Goal: Information Seeking & Learning: Learn about a topic

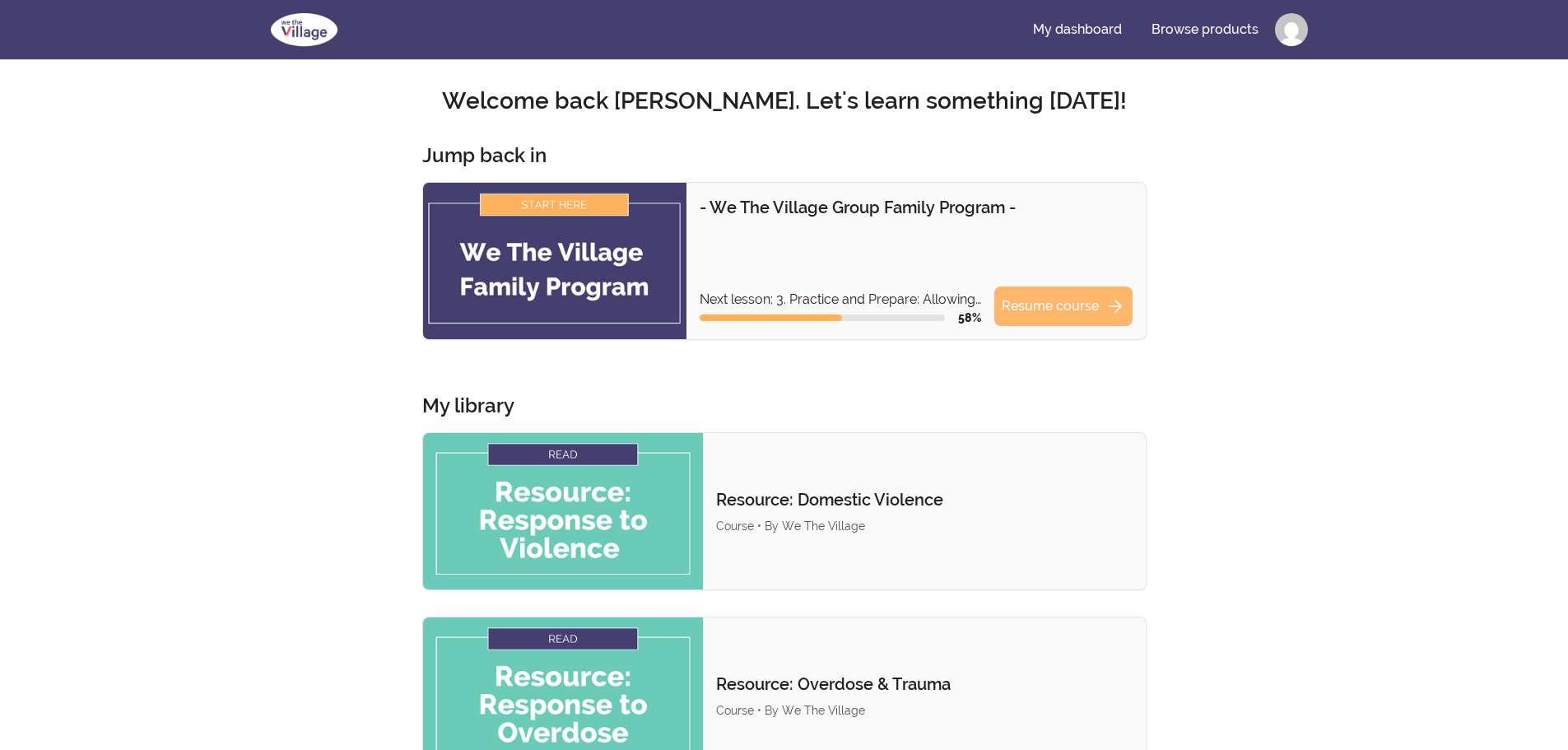
click at [1045, 319] on link "Resume course arrow_forward" at bounding box center [1062, 306] width 138 height 40
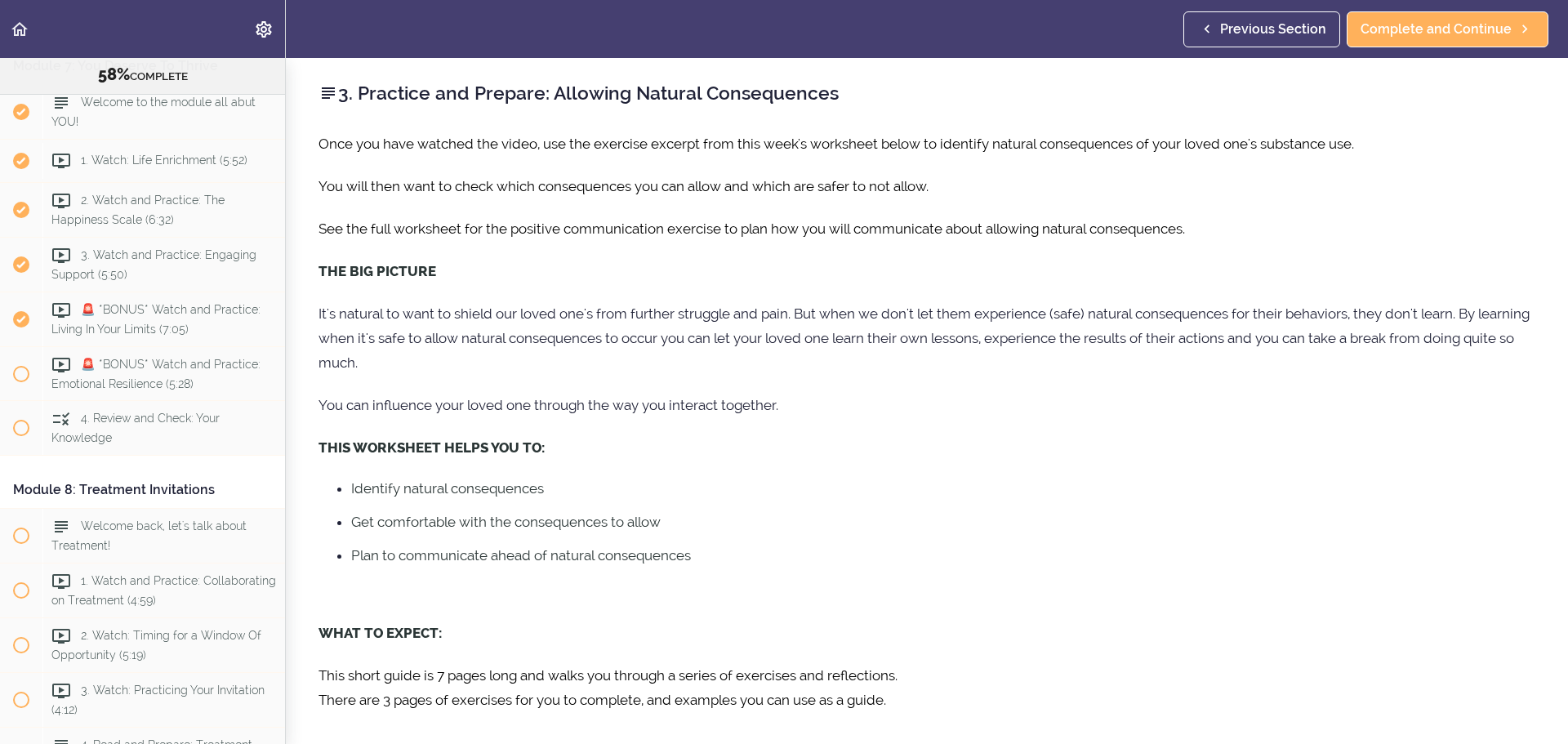
scroll to position [2115, 0]
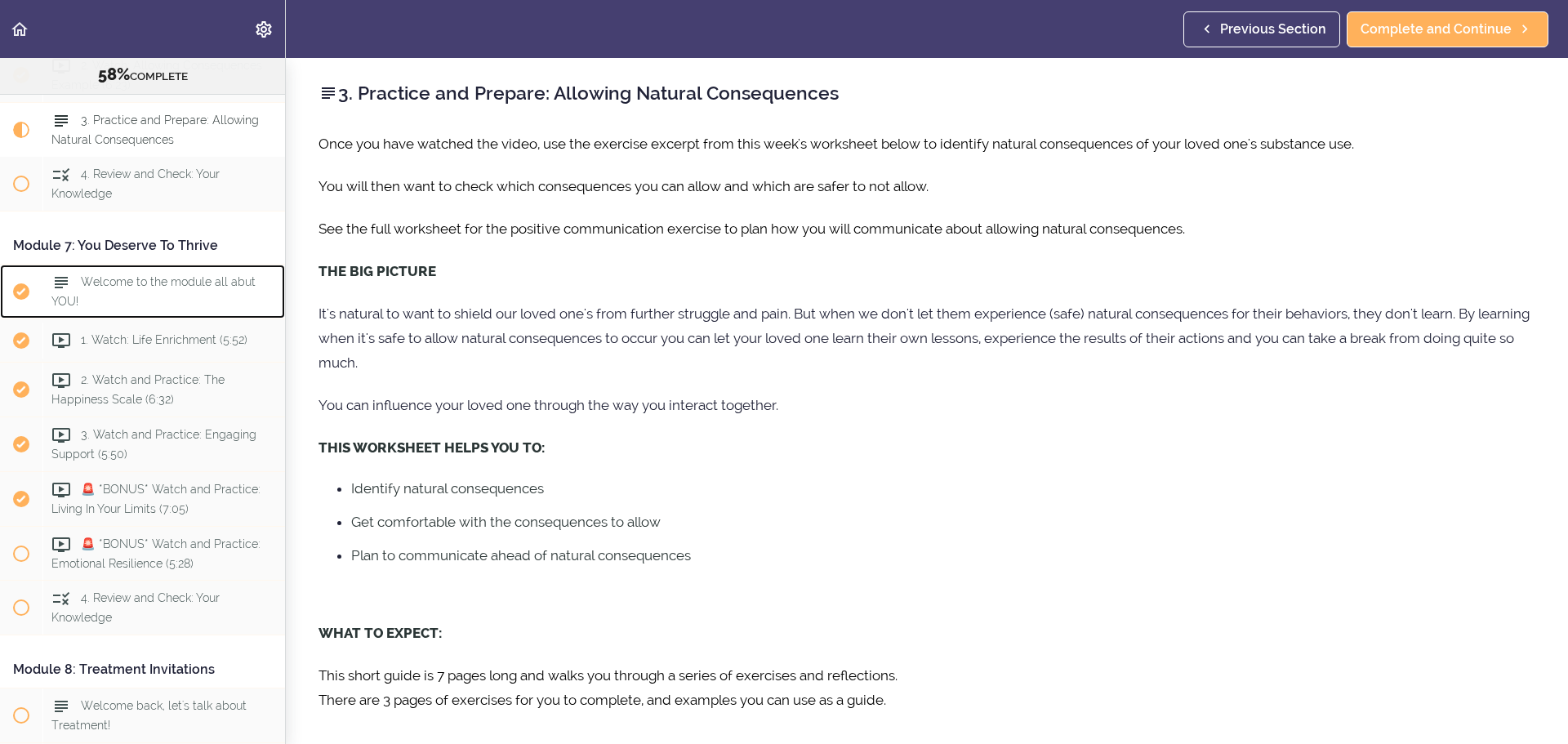
click at [150, 319] on div "Welcome to the module all abut YOU!" at bounding box center [163, 291] width 243 height 54
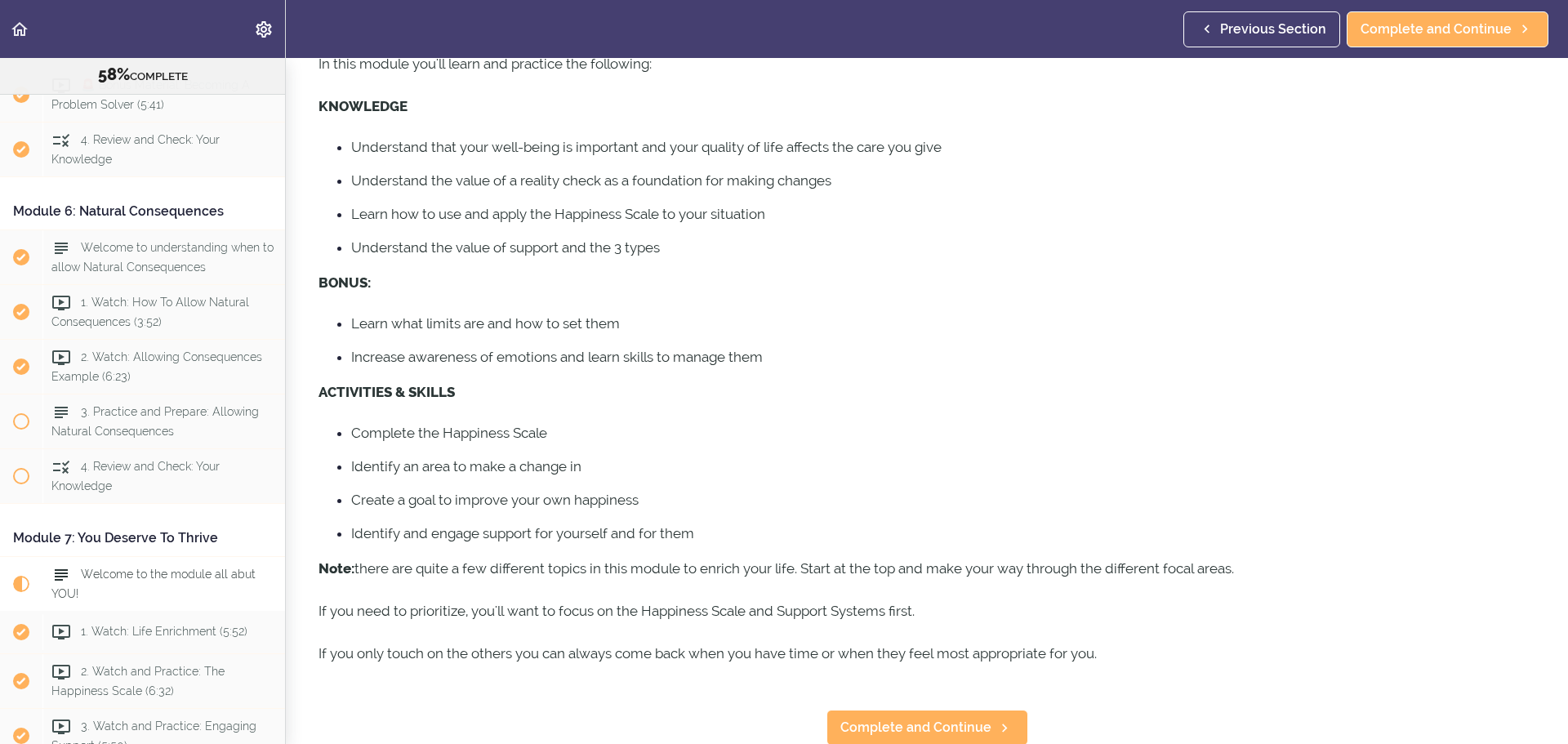
scroll to position [203, 0]
click at [882, 716] on span "Complete and Continue" at bounding box center [915, 726] width 151 height 20
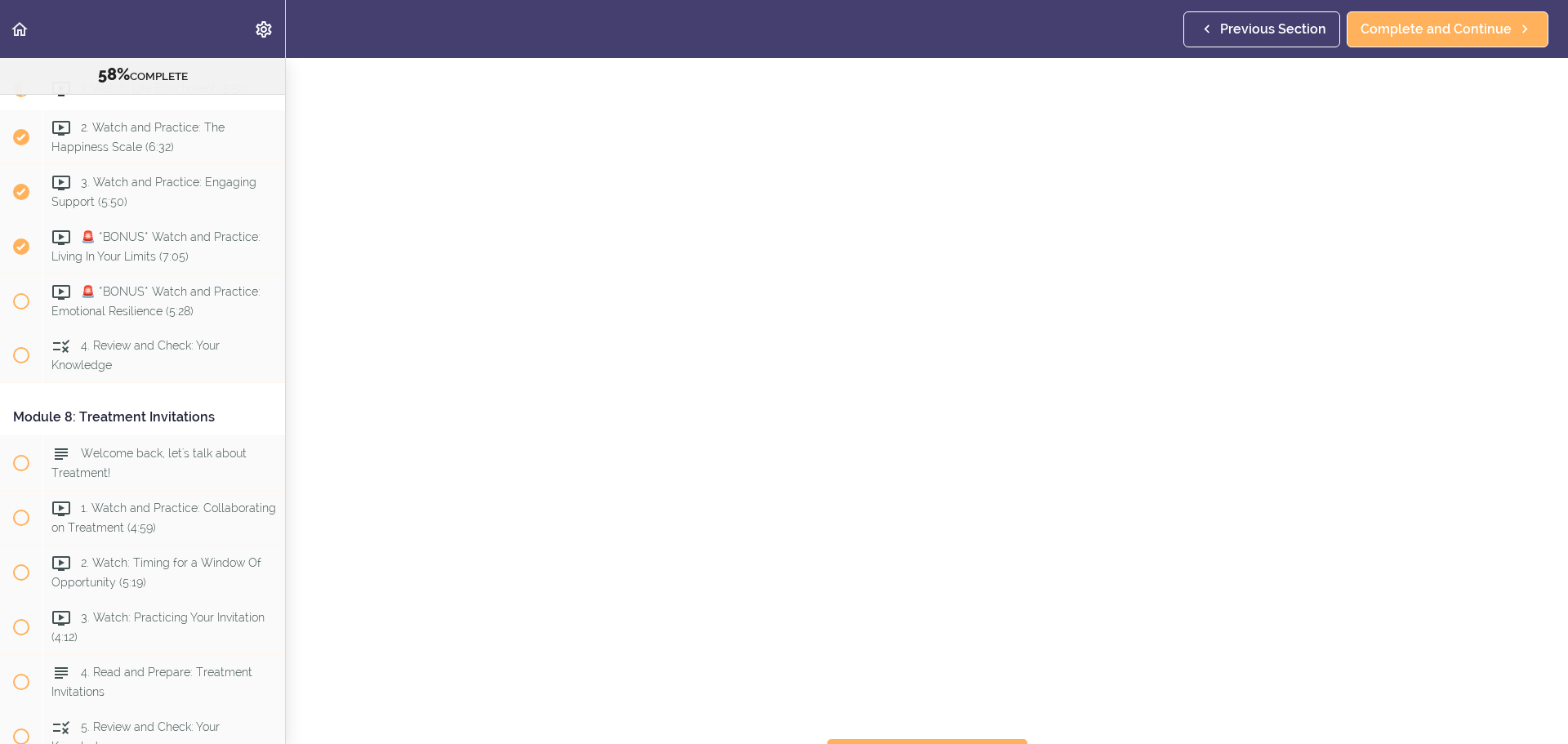
scroll to position [207, 0]
click at [935, 716] on span "Complete and Continue" at bounding box center [915, 726] width 151 height 20
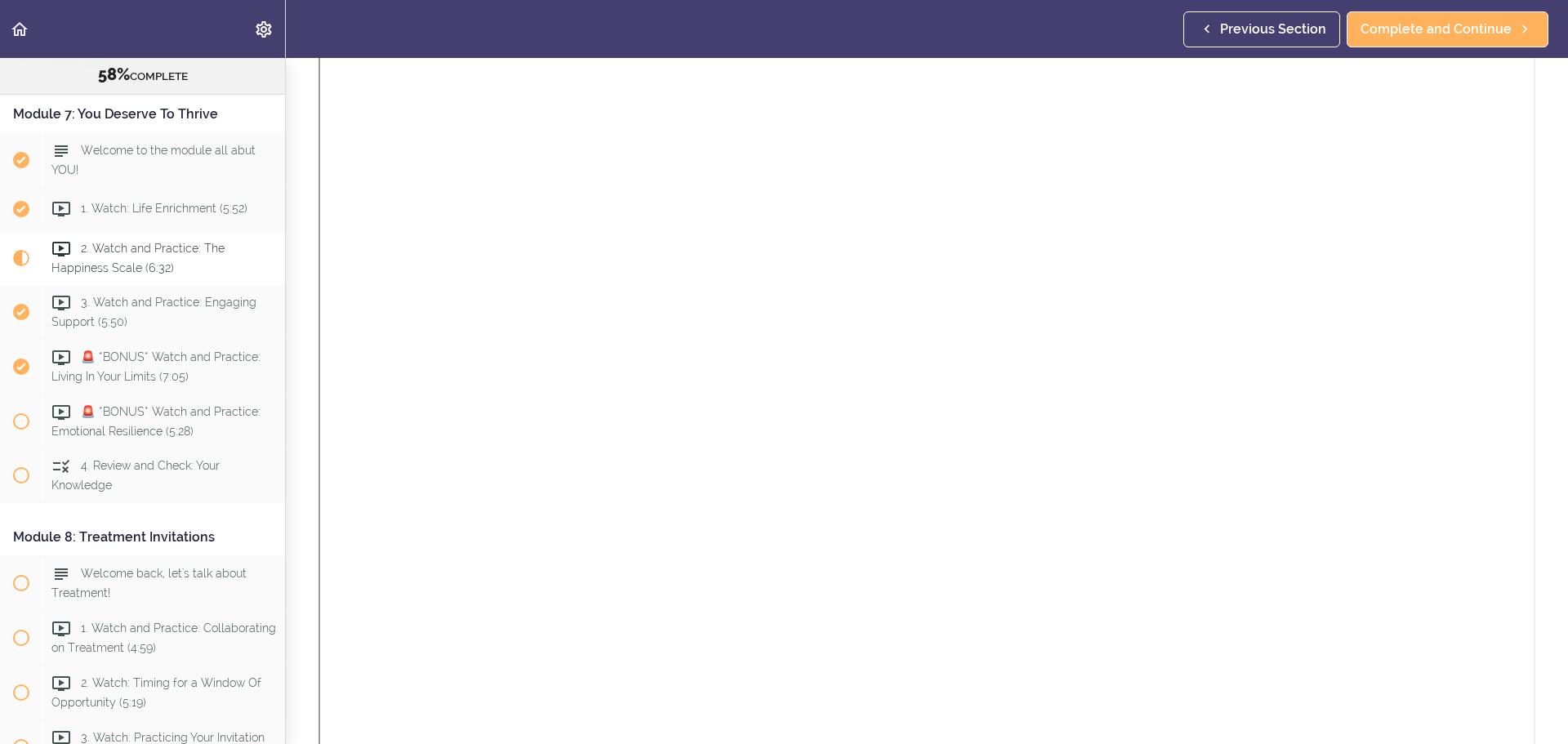
scroll to position [1651, 0]
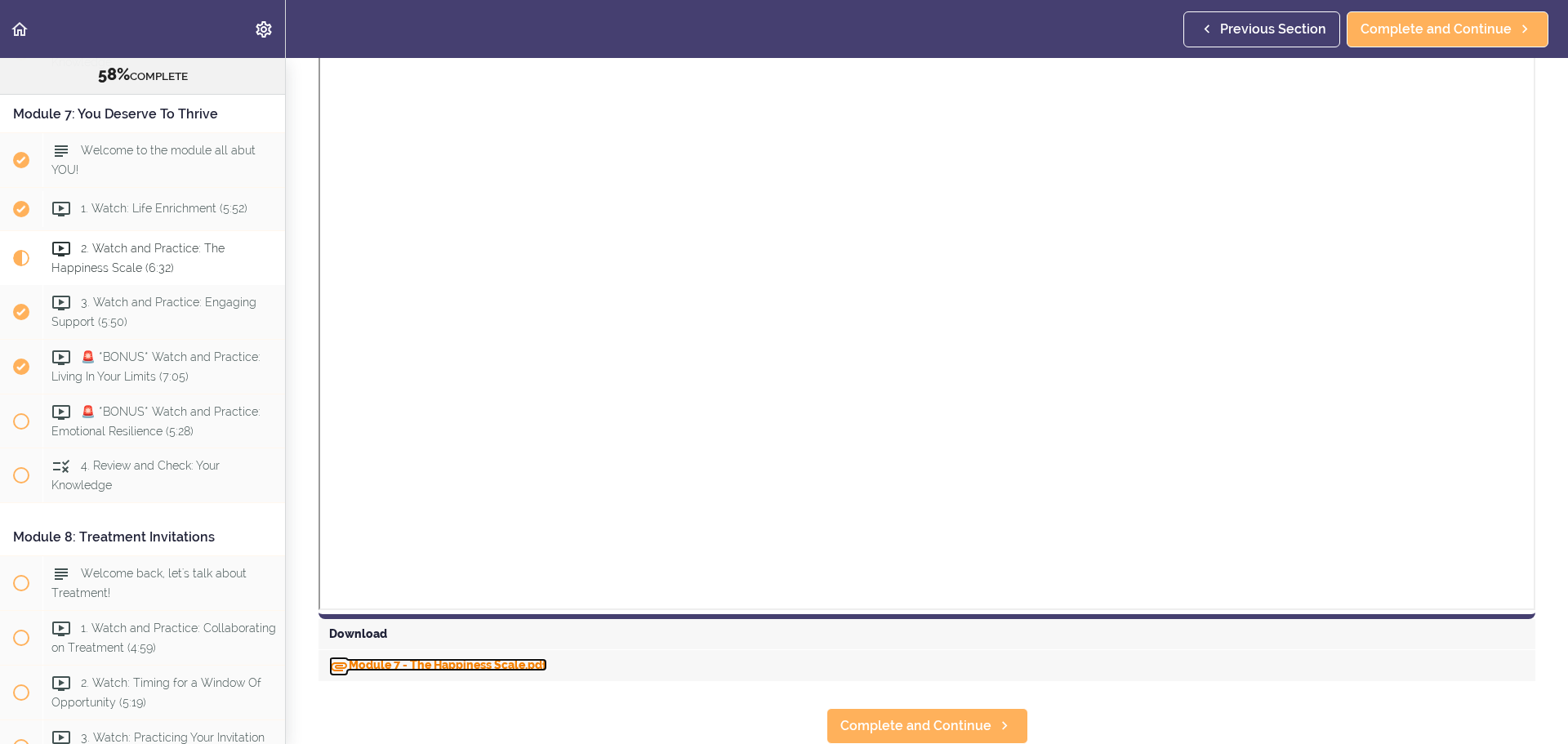
click at [425, 658] on link "Module 7 - The Happiness Scale.pdf" at bounding box center [437, 664] width 218 height 13
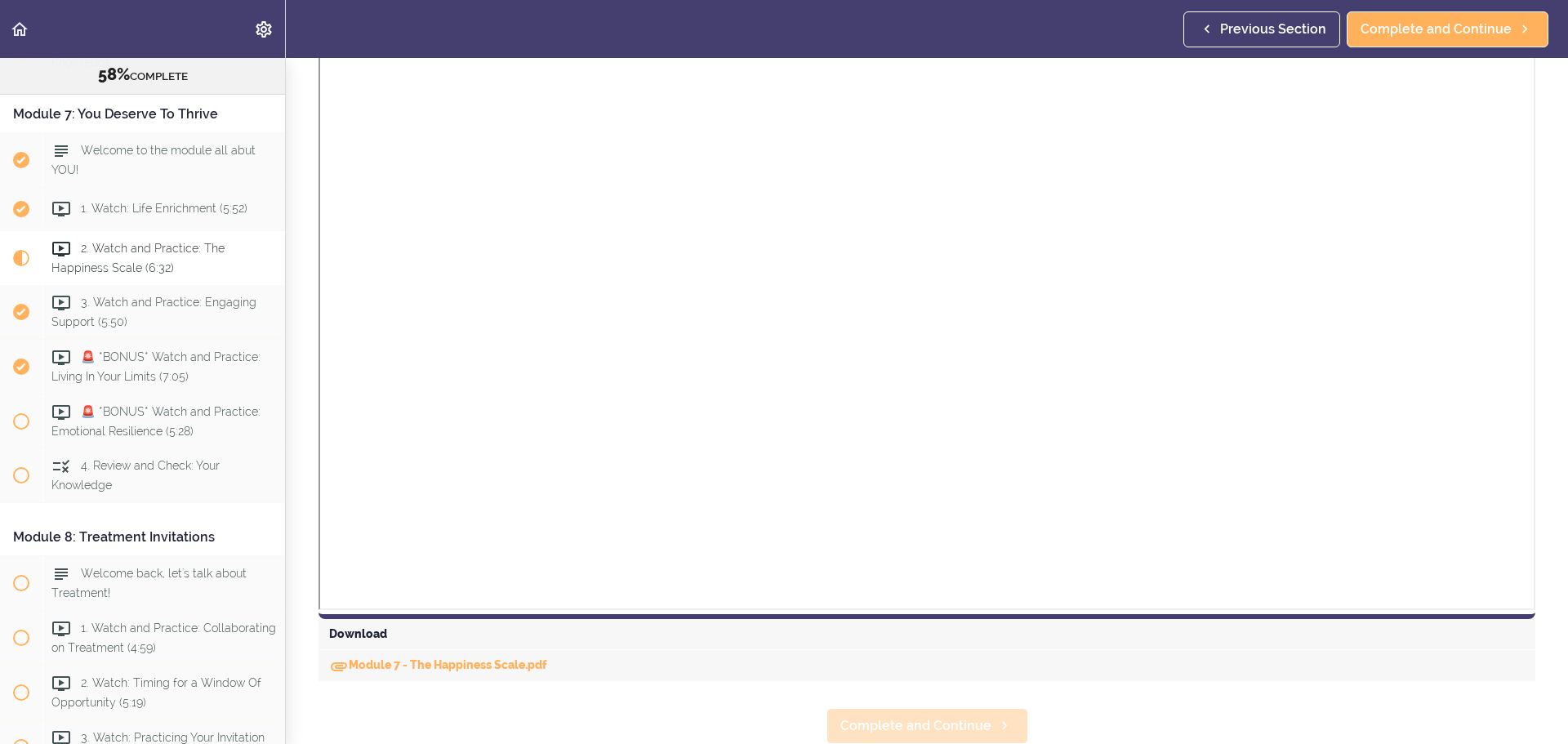
click at [905, 716] on span "Complete and Continue" at bounding box center [915, 726] width 151 height 20
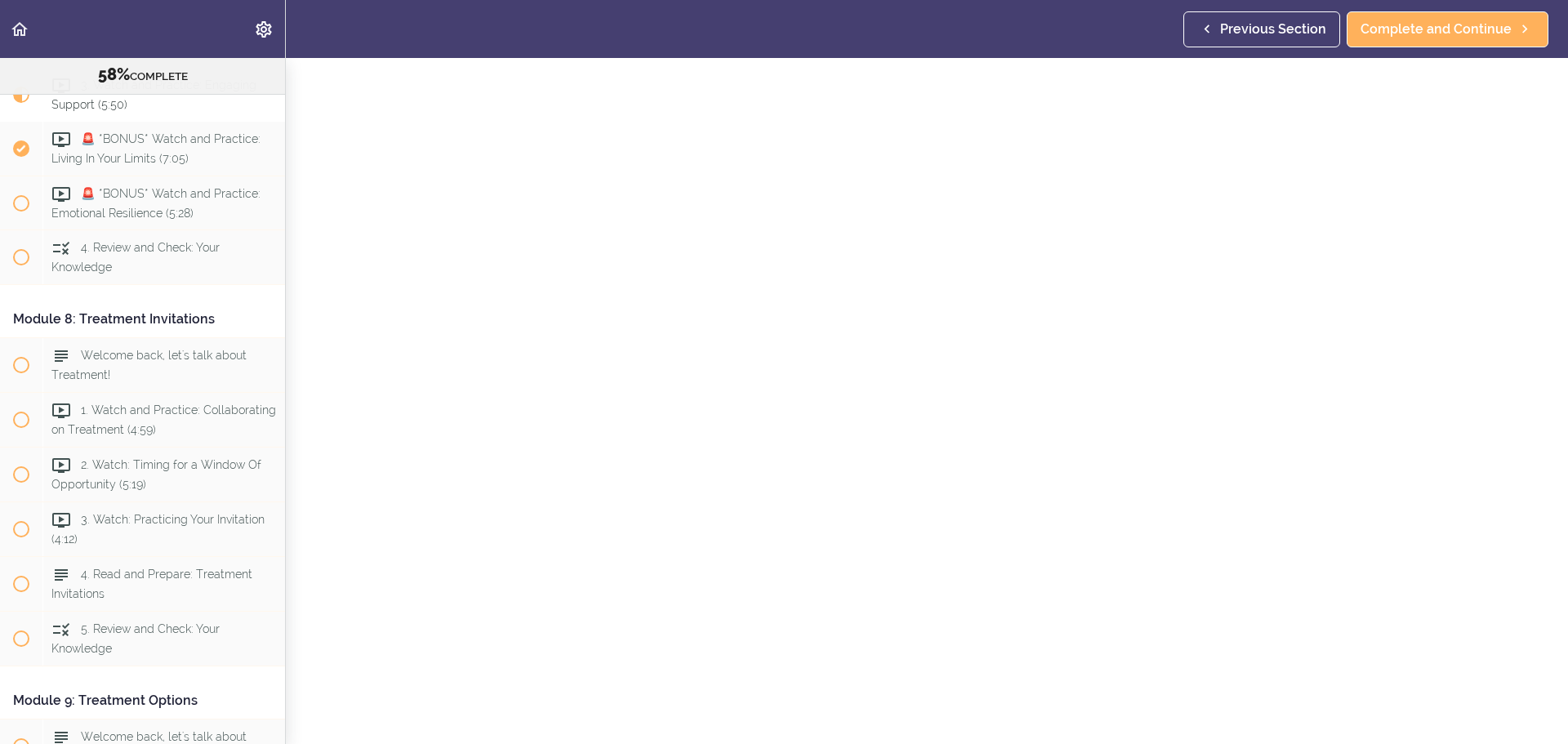
scroll to position [163, 0]
click at [116, 218] on span "🚨 *BONUS* Watch and Practice: Emotional Resilience (5:28)" at bounding box center [155, 203] width 209 height 32
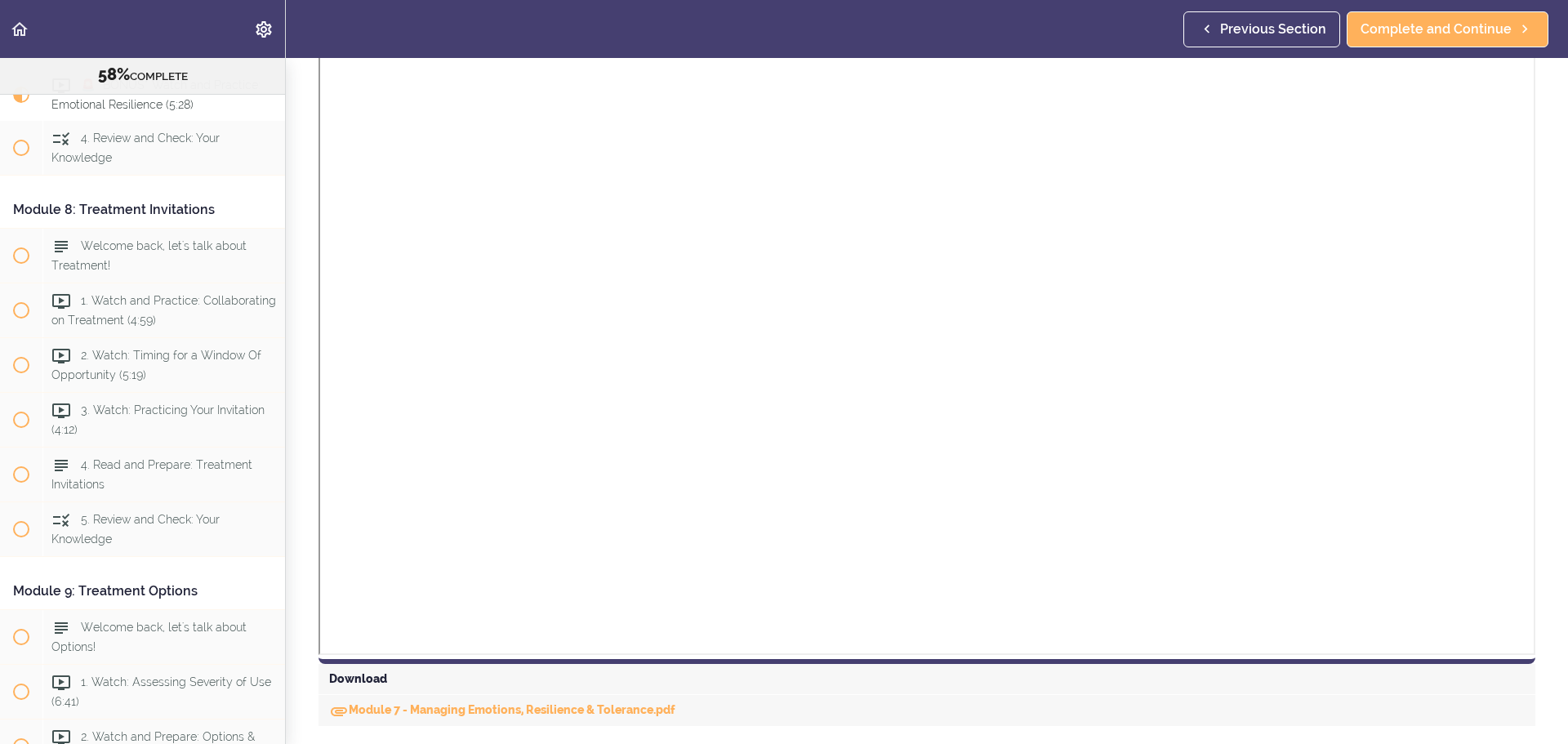
scroll to position [1661, 0]
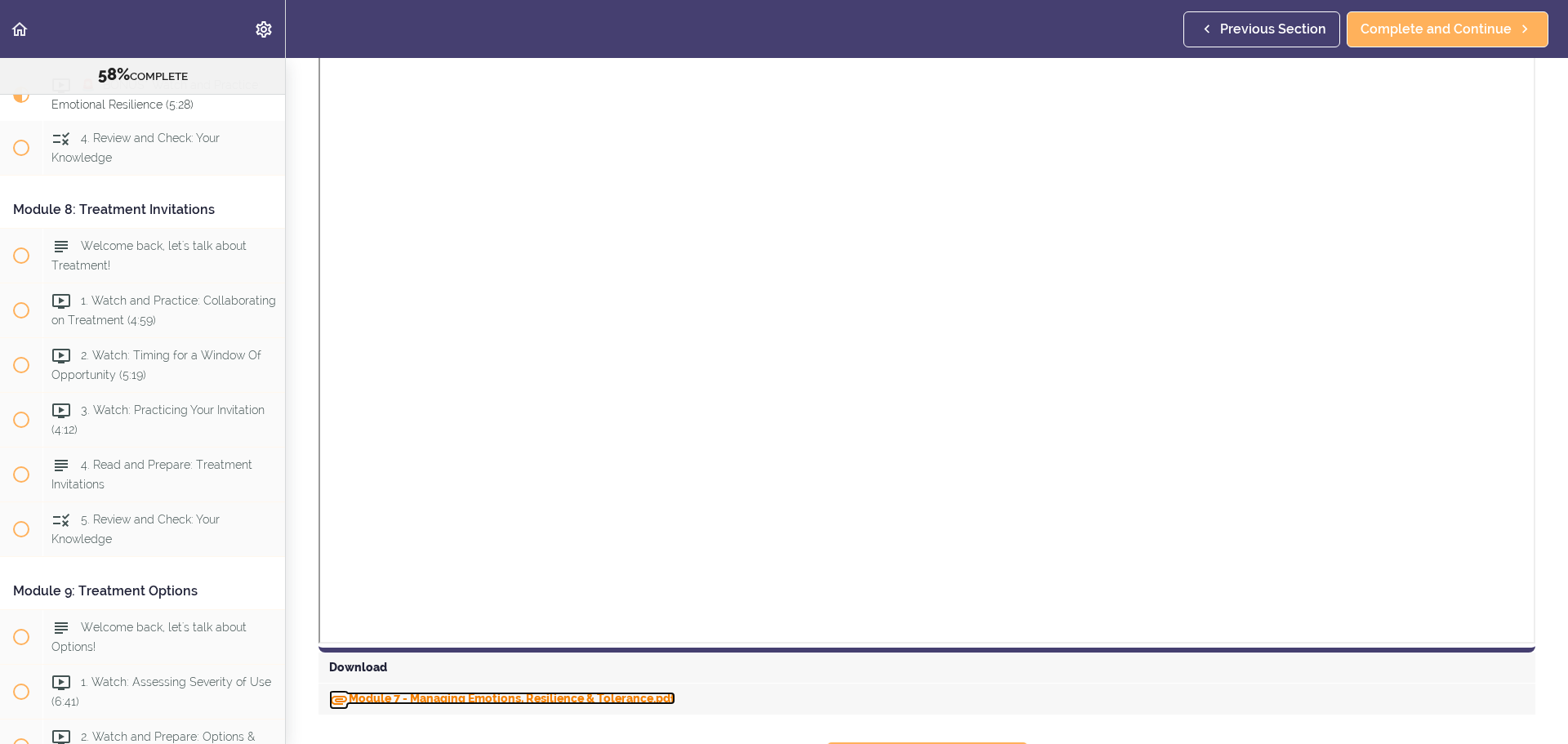
click at [500, 691] on link "Module 7 - Managing Emotions, Resilience & Tolerance.pdf" at bounding box center [501, 697] width 347 height 13
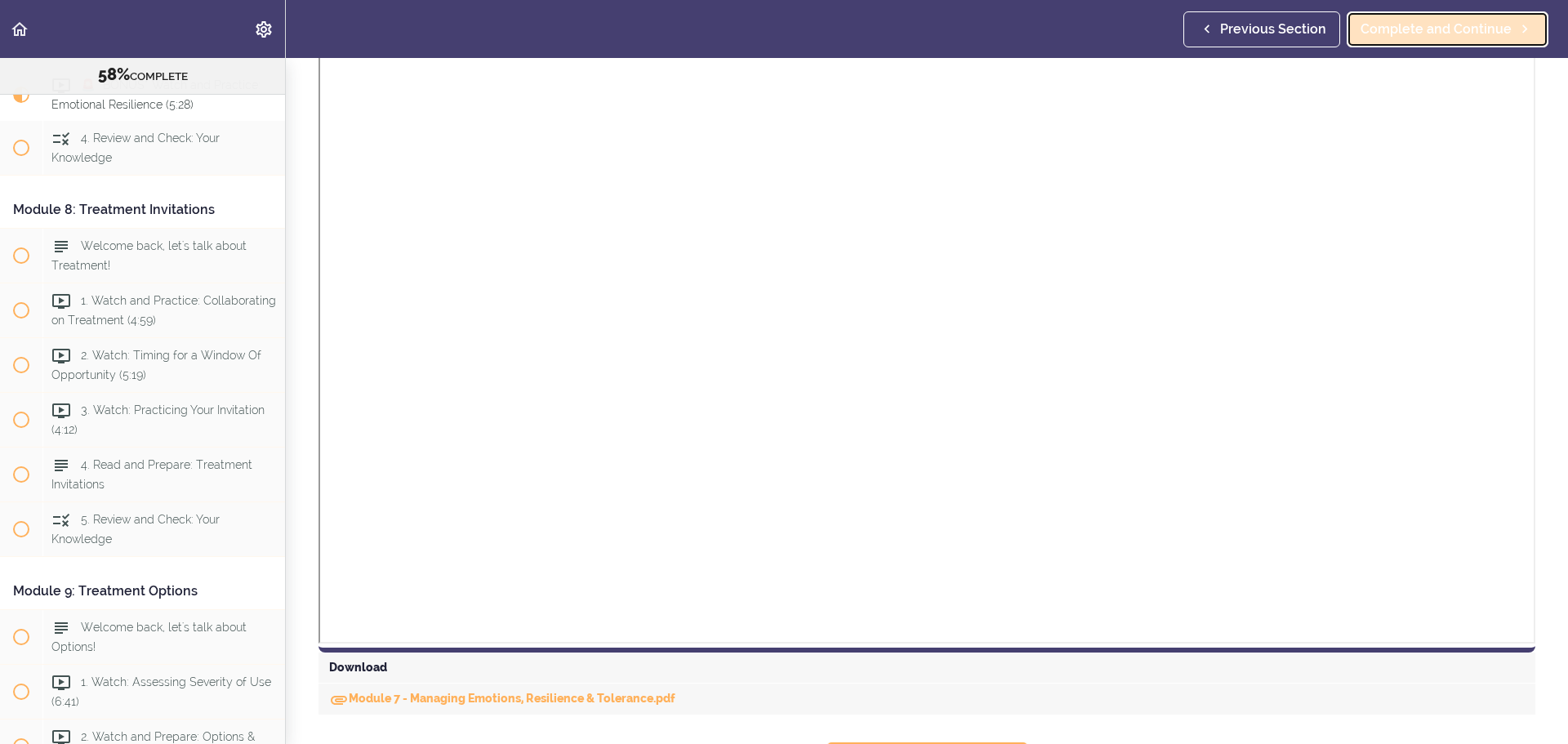
click at [1398, 26] on span "Complete and Continue" at bounding box center [1435, 30] width 151 height 20
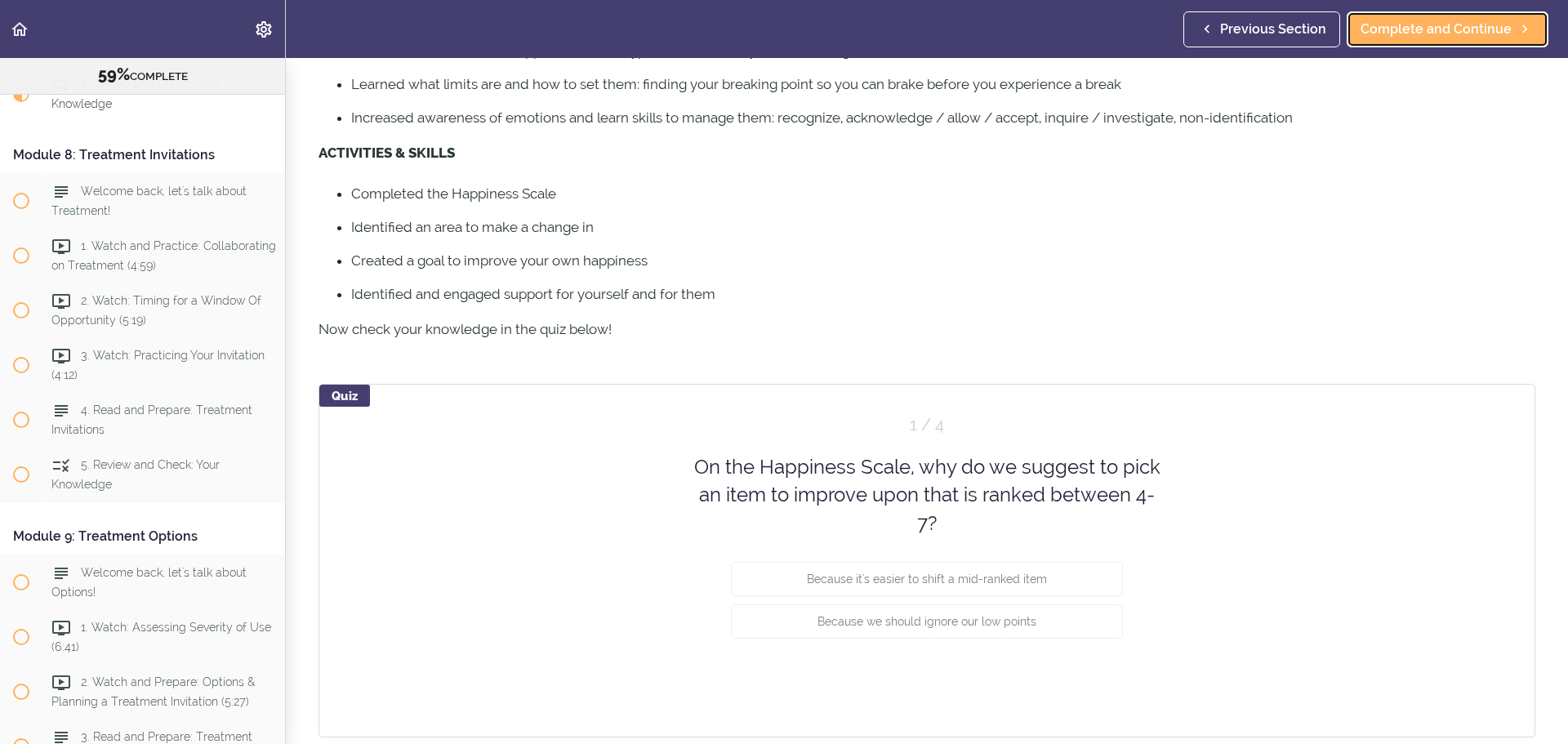
scroll to position [624, 0]
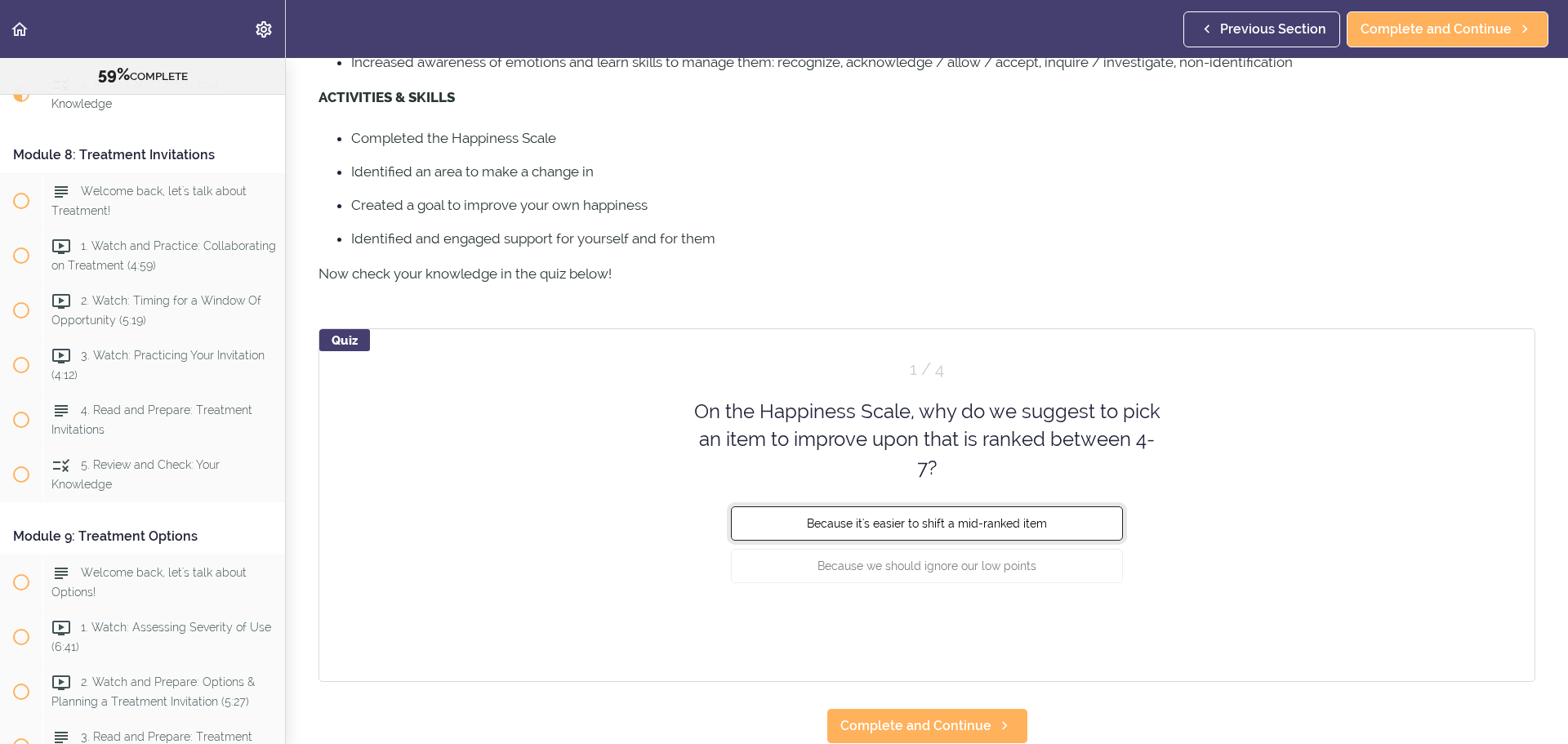
click at [918, 517] on span "Because it's easier to shift a mid-ranked item" at bounding box center [927, 523] width 240 height 13
click at [1068, 615] on button "Check" at bounding box center [1091, 627] width 64 height 23
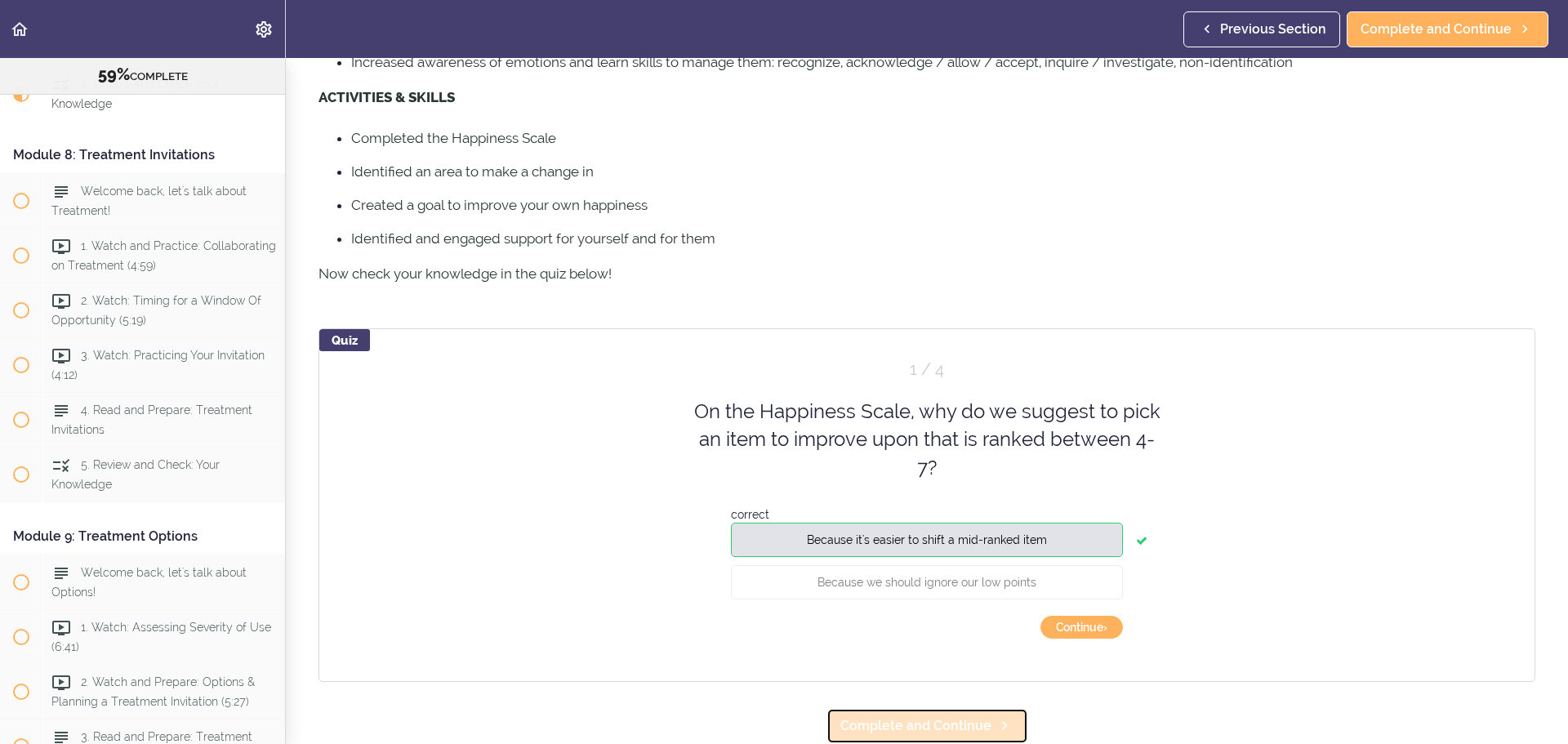
click at [926, 716] on span "Complete and Continue" at bounding box center [915, 726] width 151 height 20
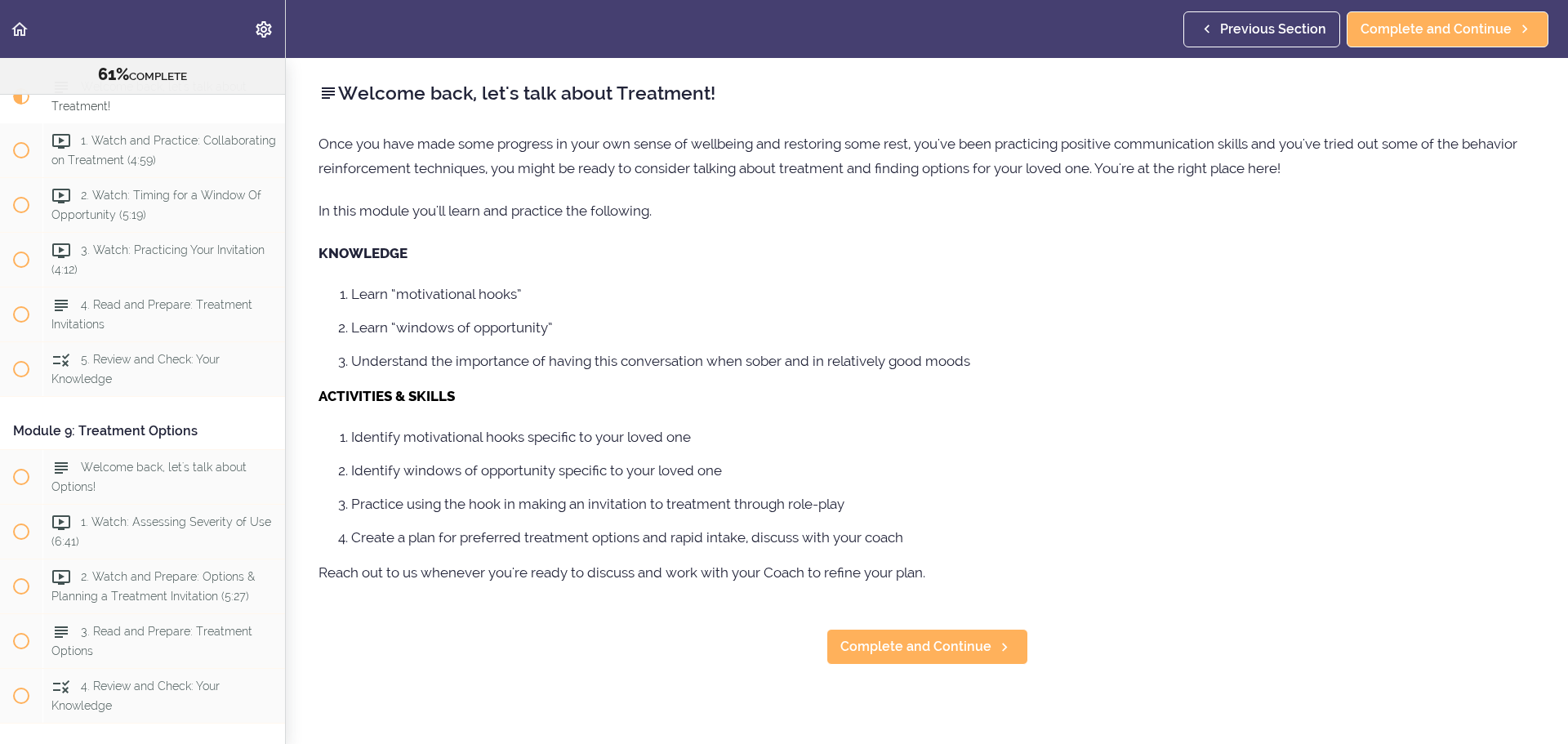
scroll to position [2737, 0]
click at [952, 643] on span "Complete and Continue" at bounding box center [915, 646] width 151 height 20
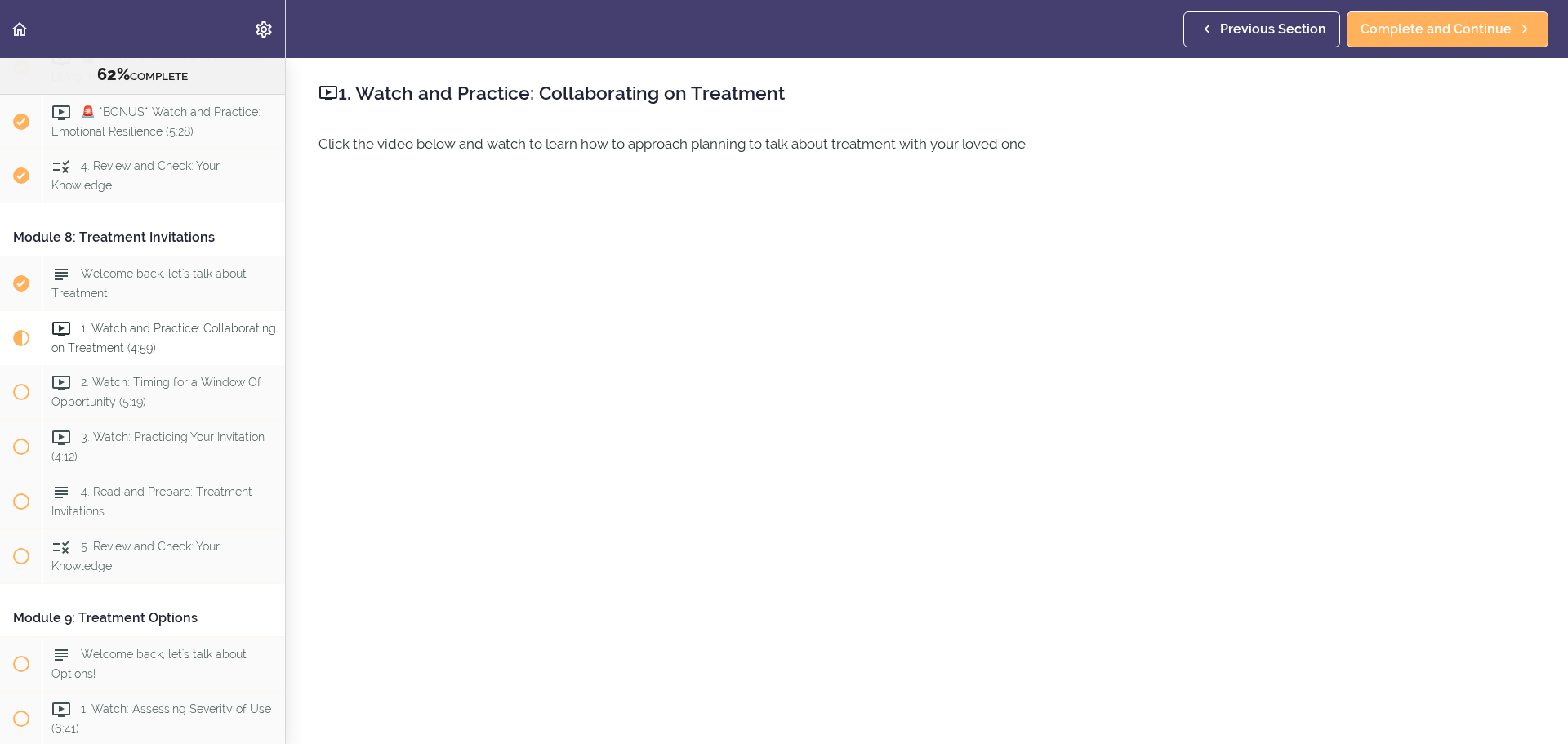
scroll to position [2302, 0]
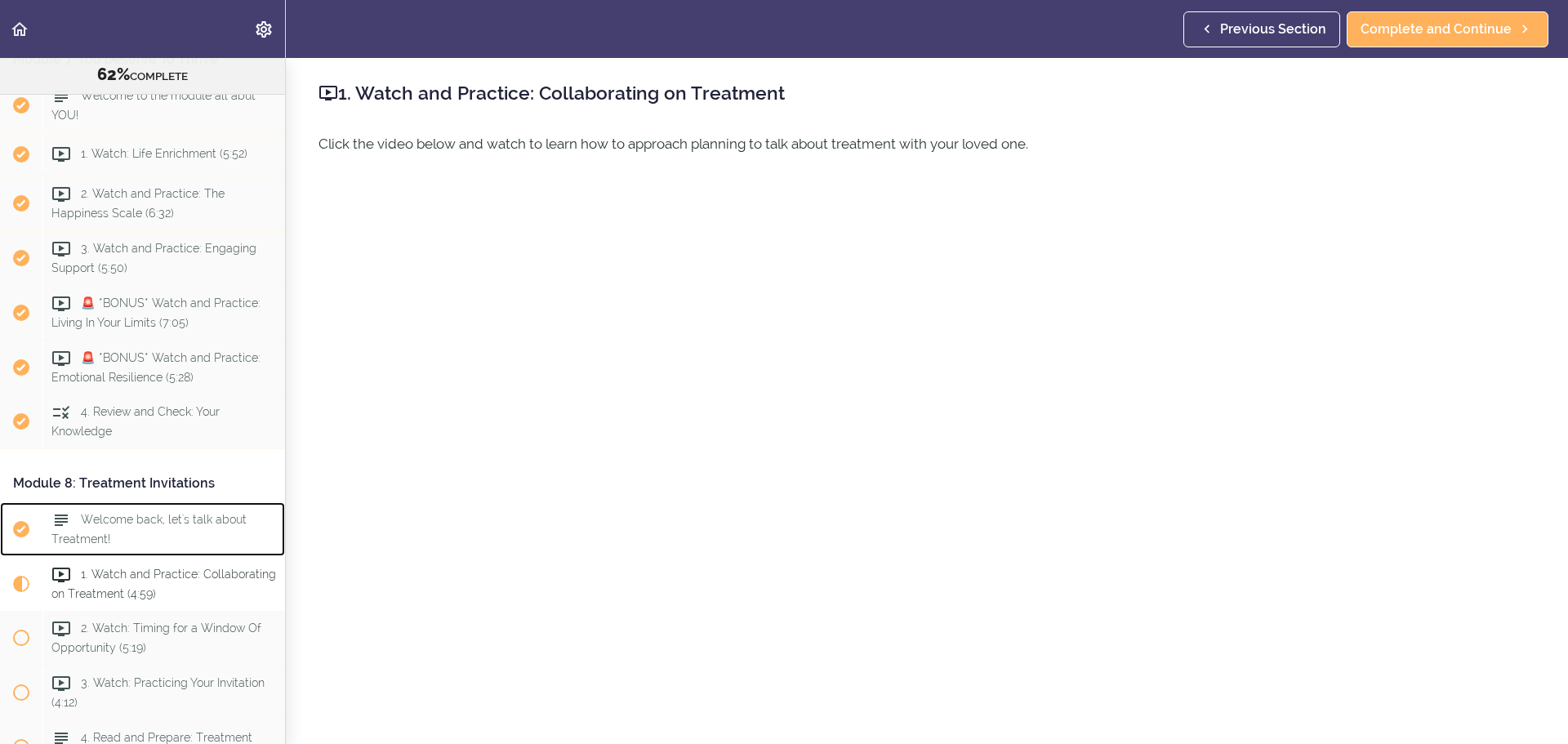
click at [152, 556] on div "Welcome back, let's talk about Treatment!" at bounding box center [163, 529] width 243 height 54
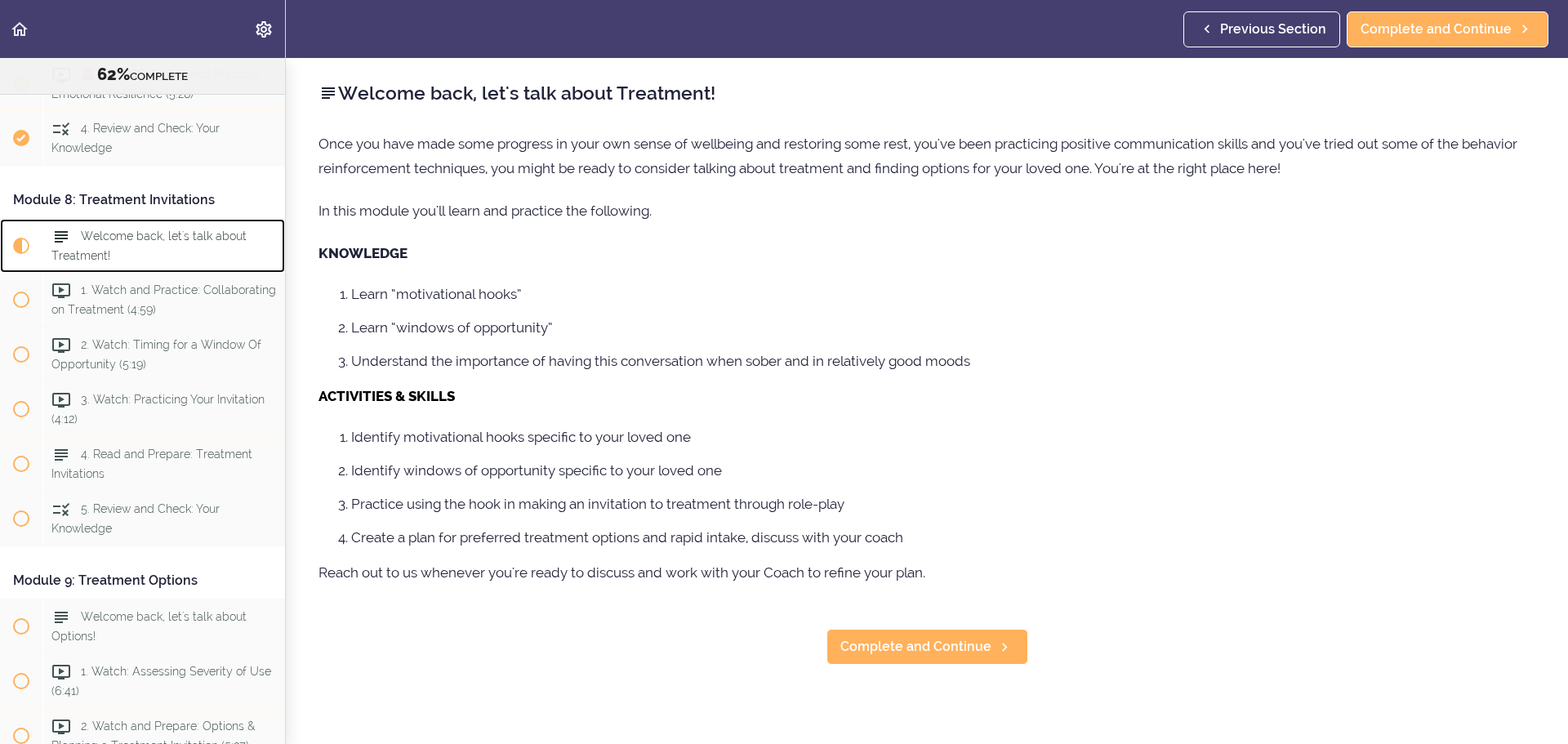
scroll to position [2737, 0]
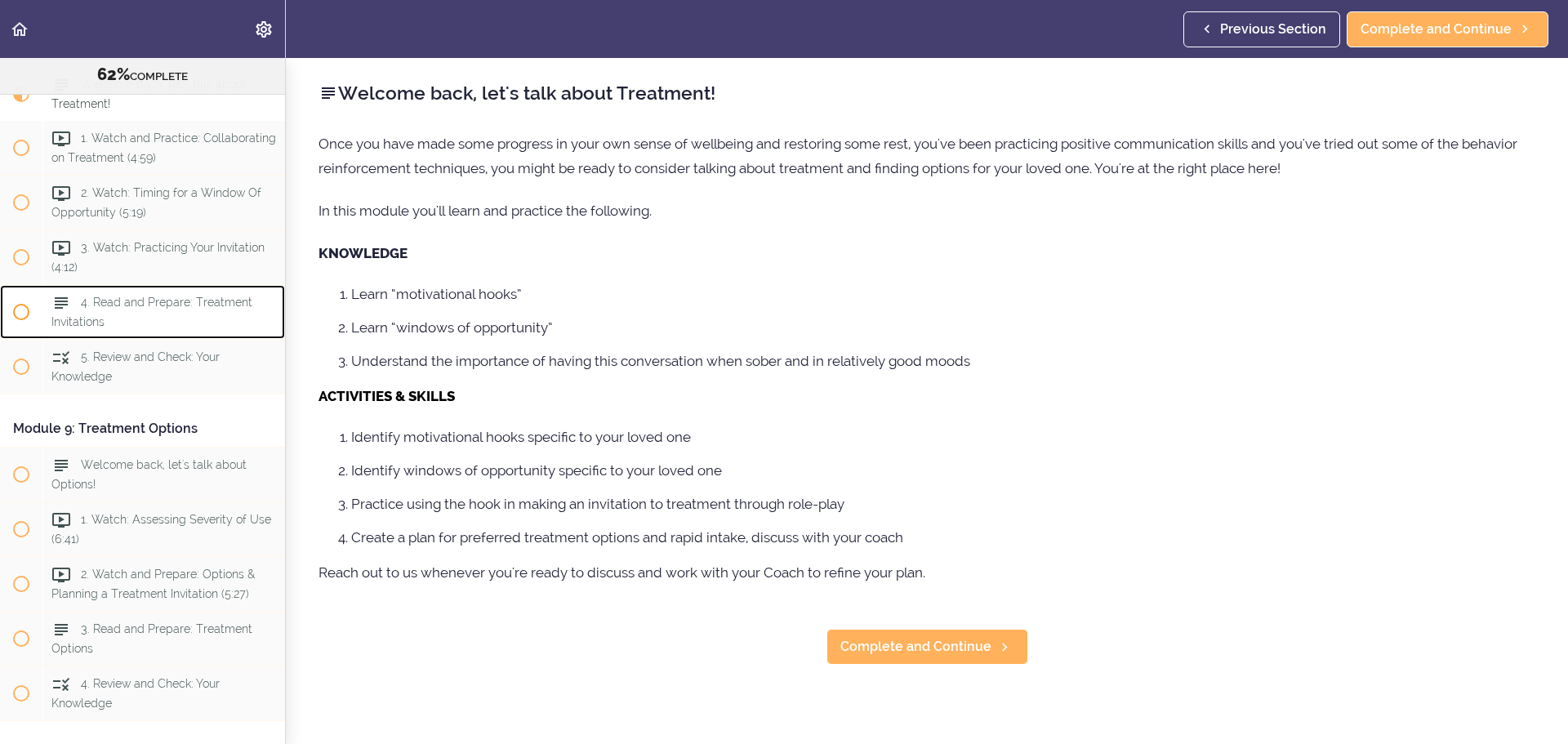
click at [145, 338] on div "4. Read and Prepare: Treatment Invitations" at bounding box center [163, 312] width 243 height 54
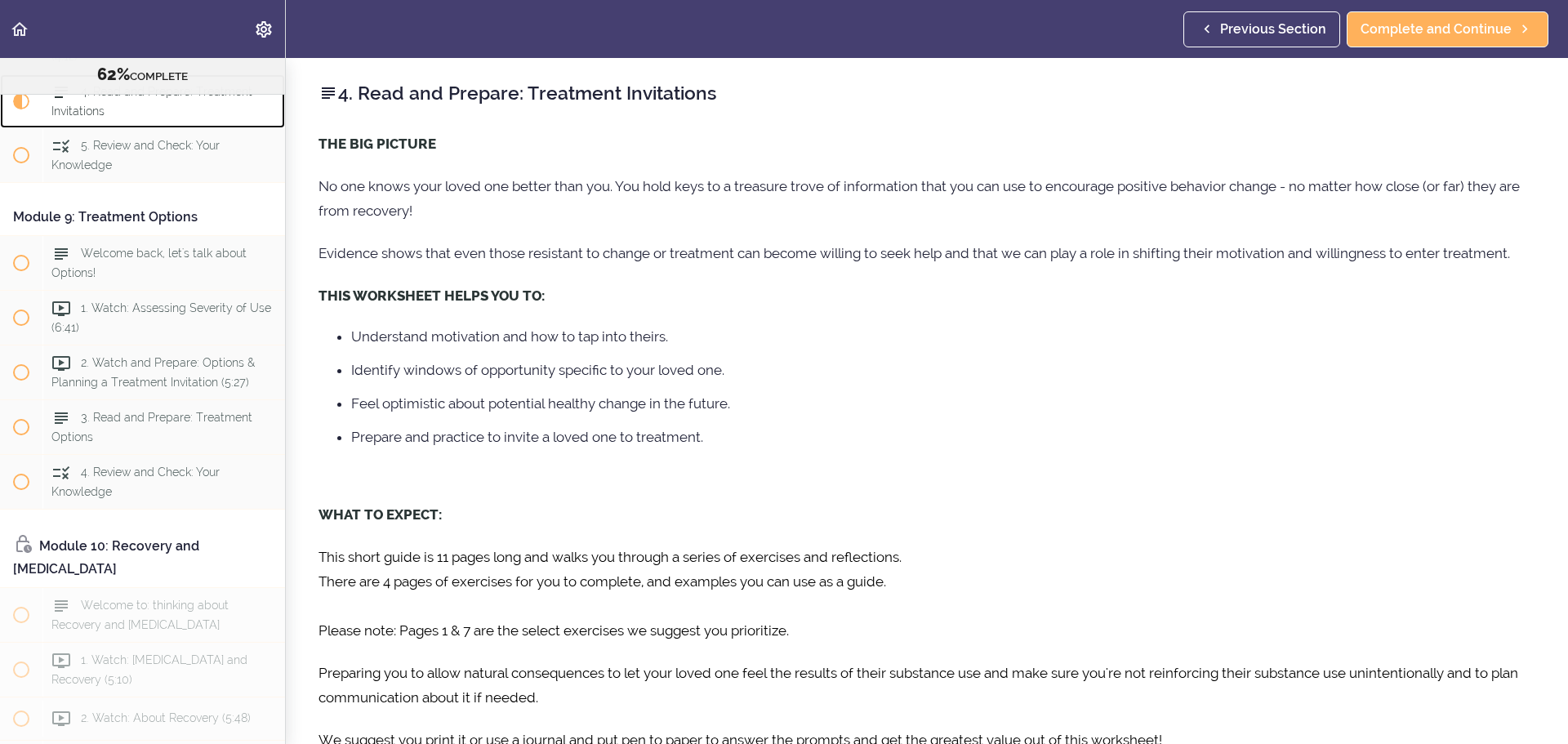
scroll to position [2955, 0]
